Goal: Obtain resource: Obtain resource

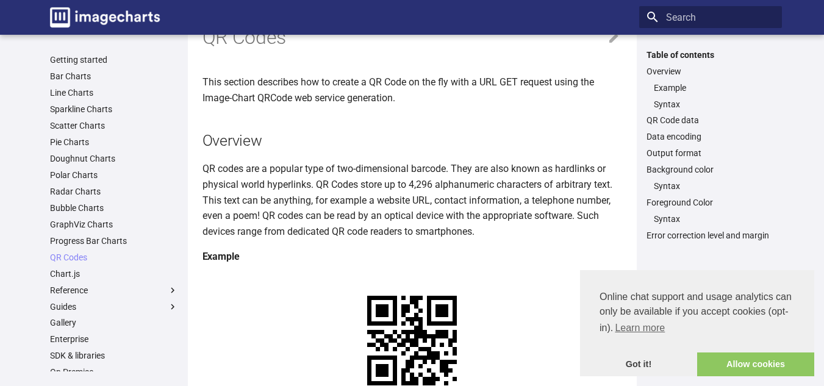
scroll to position [59, 0]
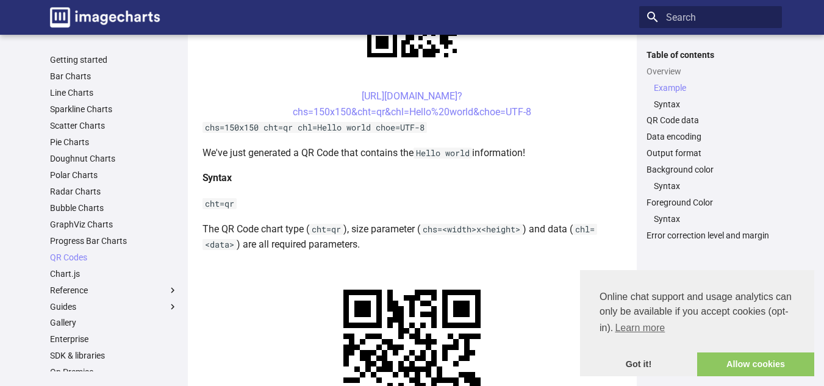
scroll to position [369, 0]
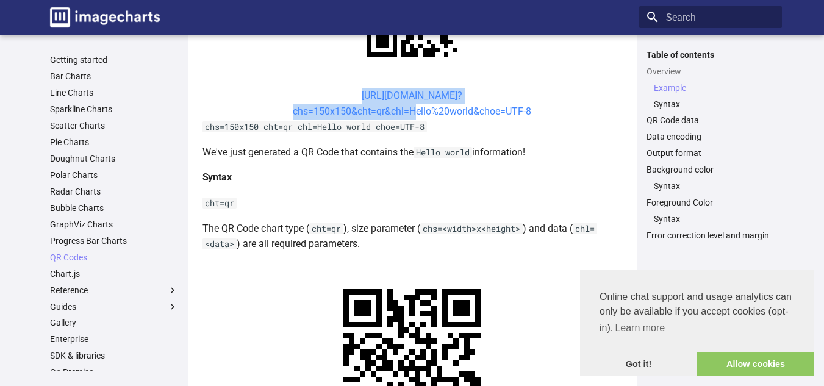
drag, startPoint x: 337, startPoint y: 93, endPoint x: 412, endPoint y: 115, distance: 78.3
click at [412, 115] on center "https://image-charts.com/chart? chs=150x150&cht=qr&chl=Hello%20world&choe=UTF-8" at bounding box center [411, 103] width 419 height 31
copy link "https://image-charts.com/chart? chs=150x150&cht=qr&chl="
click at [69, 255] on link "QR Codes" at bounding box center [114, 257] width 128 height 11
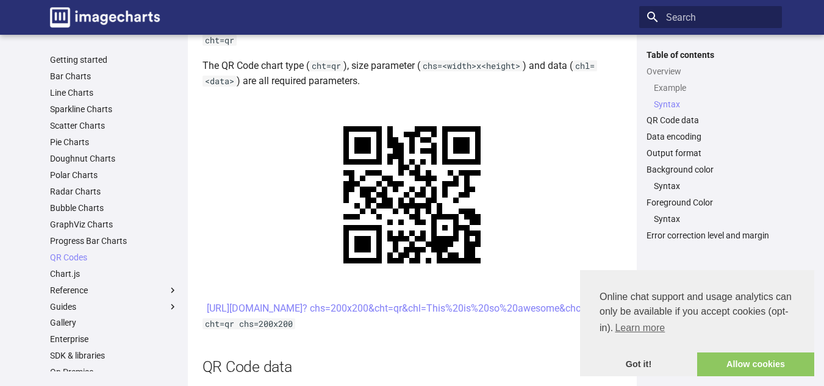
scroll to position [531, 0]
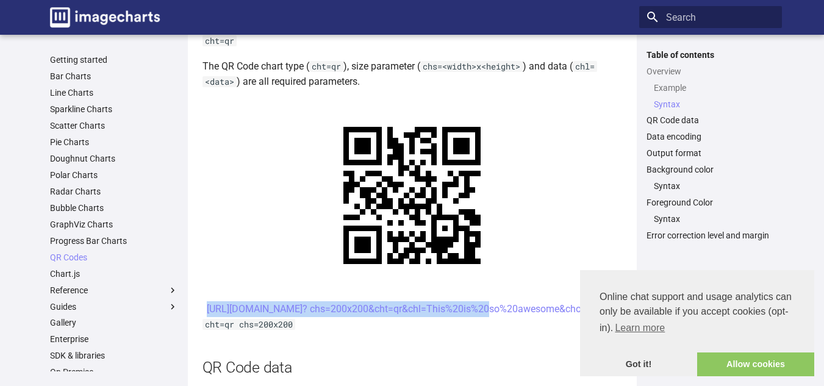
drag, startPoint x: 338, startPoint y: 309, endPoint x: 372, endPoint y: 331, distance: 40.1
click at [372, 317] on center "[URL][DOMAIN_NAME]? chs=200x200&cht=qr&chl=This%20is%20so%20awesome&choe=UTF-8" at bounding box center [411, 309] width 419 height 16
copy link "https://image-charts.com/chart? chs=200x200&cht=qr&chl="
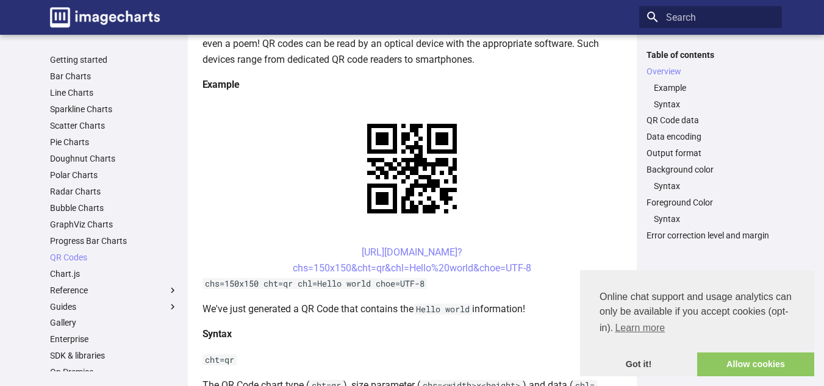
scroll to position [213, 0]
click at [338, 253] on center "https://image-charts.com/chart? chs=150x150&cht=qr&chl=Hello%20world&choe=UTF-8" at bounding box center [411, 259] width 419 height 31
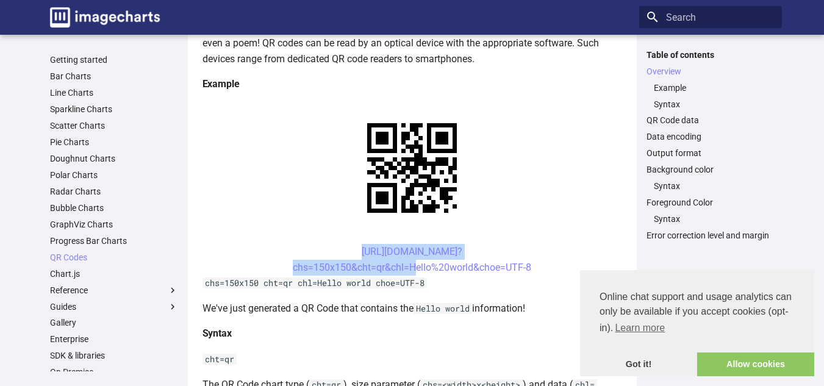
drag, startPoint x: 338, startPoint y: 251, endPoint x: 410, endPoint y: 274, distance: 75.4
click at [410, 274] on center "https://image-charts.com/chart? chs=150x150&cht=qr&chl=Hello%20world&choe=UTF-8" at bounding box center [411, 259] width 419 height 31
copy link "https://image-charts.com/chart? chs=150x150&cht=qr&chl="
